Goal: Information Seeking & Learning: Learn about a topic

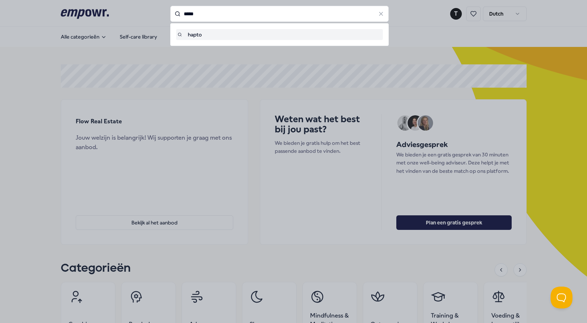
type input "*****"
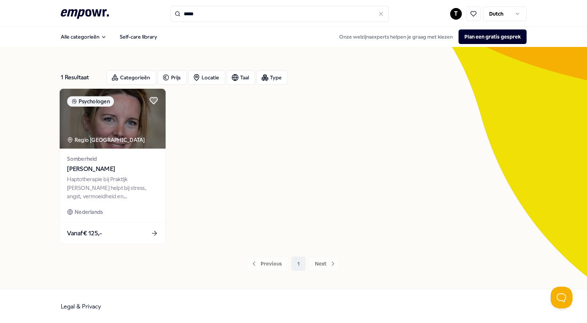
click at [97, 170] on span "[PERSON_NAME]" at bounding box center [112, 169] width 91 height 9
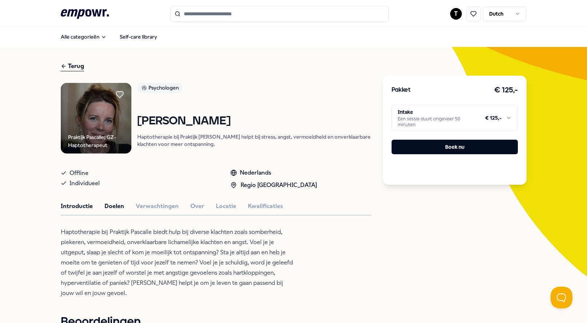
click at [111, 211] on button "Doelen" at bounding box center [115, 206] width 20 height 9
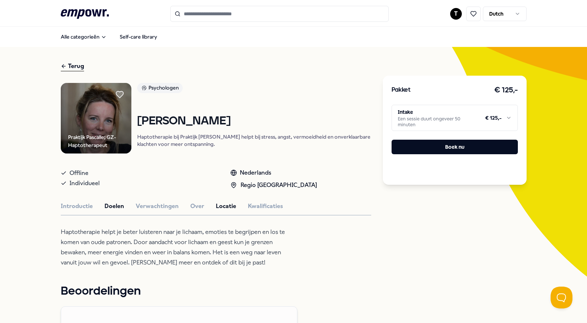
click at [226, 211] on button "Locatie" at bounding box center [226, 206] width 20 height 9
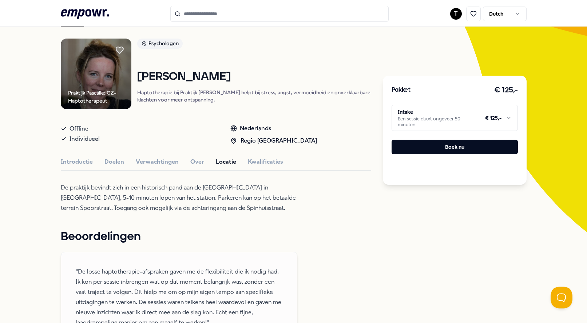
scroll to position [43, 0]
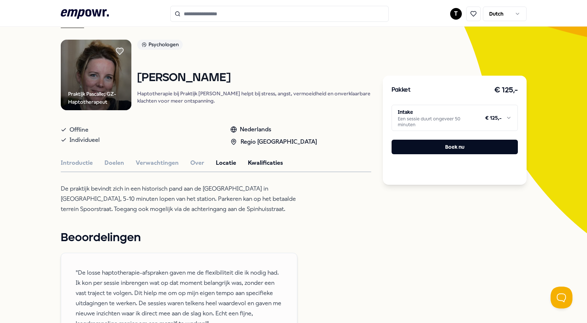
click at [260, 165] on button "Kwalificaties" at bounding box center [265, 162] width 35 height 9
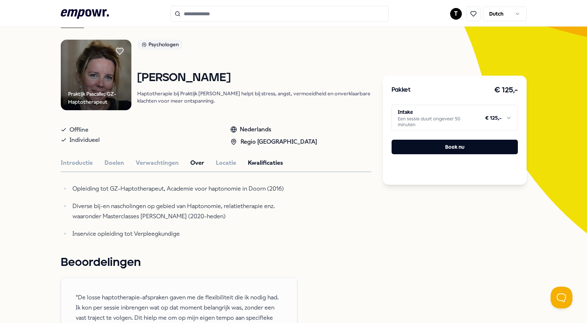
click at [195, 166] on button "Over" at bounding box center [197, 162] width 14 height 9
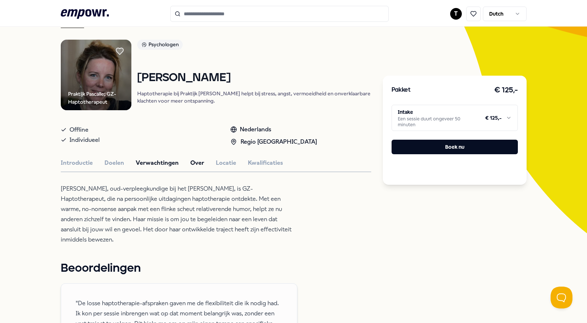
click at [147, 168] on button "Verwachtingen" at bounding box center [157, 162] width 43 height 9
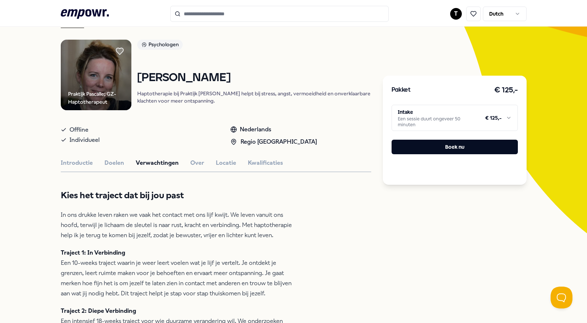
click at [117, 91] on img at bounding box center [96, 75] width 71 height 71
click at [113, 165] on button "Doelen" at bounding box center [115, 162] width 20 height 9
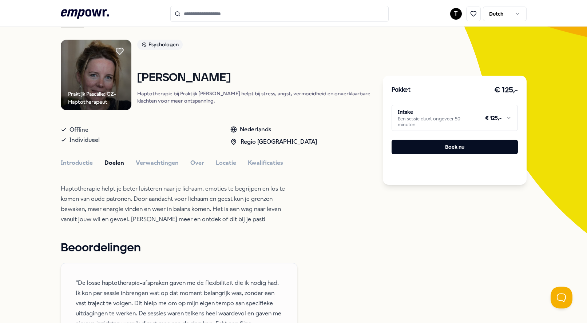
click at [109, 168] on button "Doelen" at bounding box center [115, 162] width 20 height 9
click at [71, 168] on button "Introductie" at bounding box center [77, 162] width 32 height 9
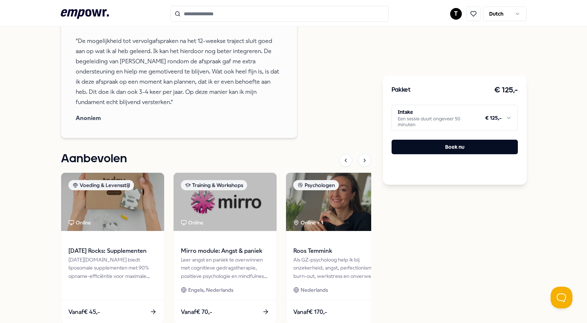
scroll to position [578, 0]
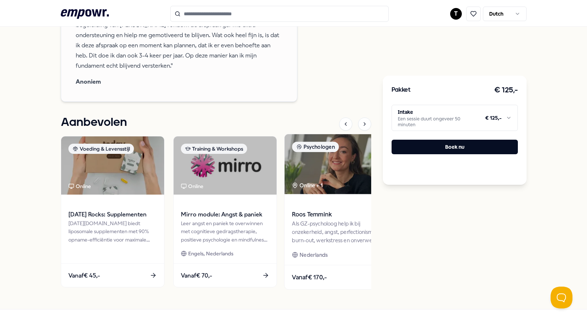
click at [316, 224] on div "Als GZ-psycholoog help ik bij onzekerheid, angst, perfectionisme, burn-out, wer…" at bounding box center [337, 232] width 91 height 25
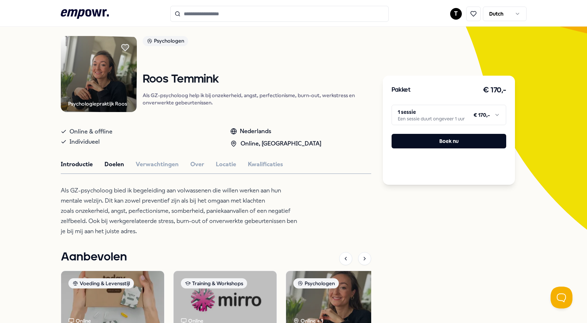
click at [118, 165] on button "Doelen" at bounding box center [115, 164] width 20 height 9
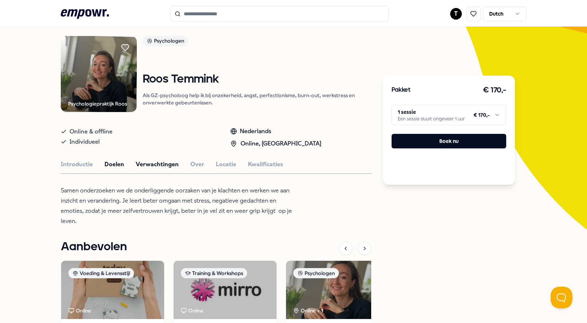
click at [158, 165] on button "Verwachtingen" at bounding box center [157, 164] width 43 height 9
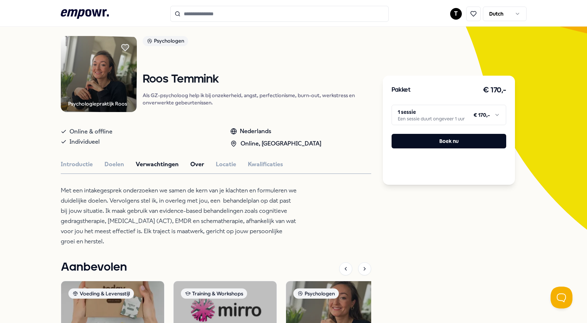
click at [195, 166] on button "Over" at bounding box center [197, 164] width 14 height 9
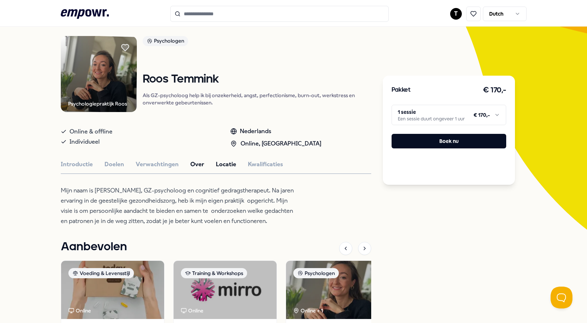
click at [222, 165] on button "Locatie" at bounding box center [226, 164] width 20 height 9
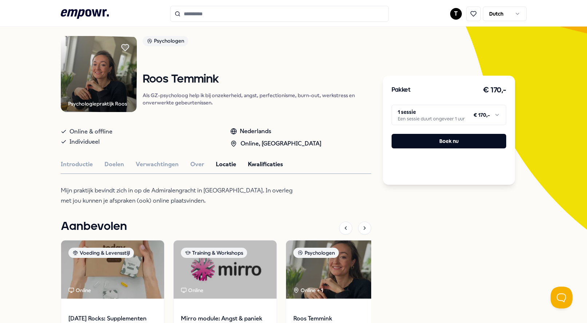
click at [253, 166] on button "Kwalificaties" at bounding box center [265, 164] width 35 height 9
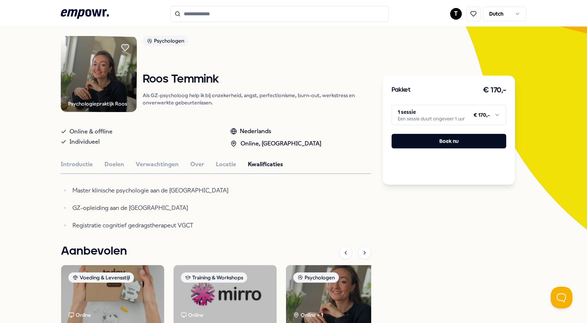
scroll to position [53, 0]
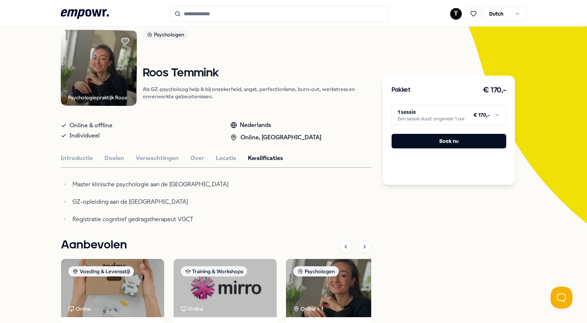
click at [496, 116] on html ".empowr-logo_svg__cls-1{fill:#03032f} T Dutch Alle categorieën Self-care librar…" at bounding box center [293, 161] width 587 height 323
click at [367, 66] on html ".empowr-logo_svg__cls-1{fill:#03032f} T Dutch Alle categorieën Self-care librar…" at bounding box center [293, 161] width 587 height 323
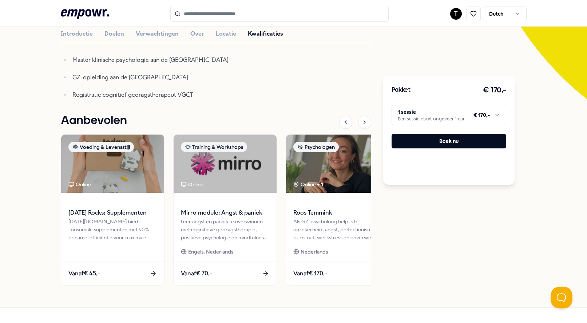
scroll to position [198, 0]
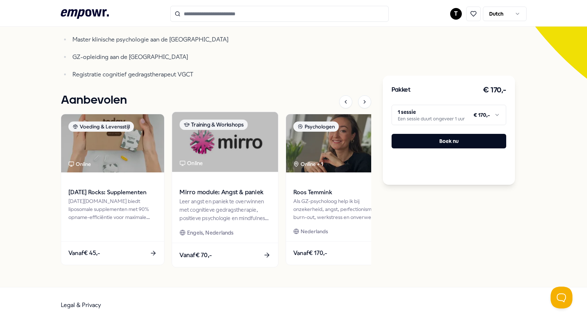
click at [228, 204] on div "Leer angst en paniek te overwinnen met cognitieve gedragstherapie, positieve ps…" at bounding box center [225, 209] width 91 height 25
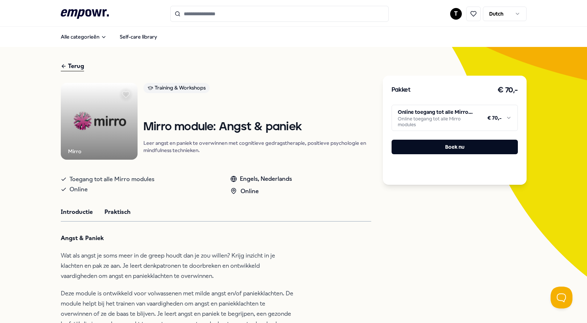
click at [113, 211] on button "Praktisch" at bounding box center [118, 212] width 26 height 9
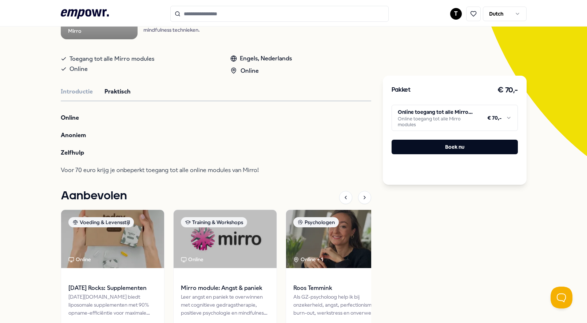
scroll to position [121, 0]
